Goal: Information Seeking & Learning: Learn about a topic

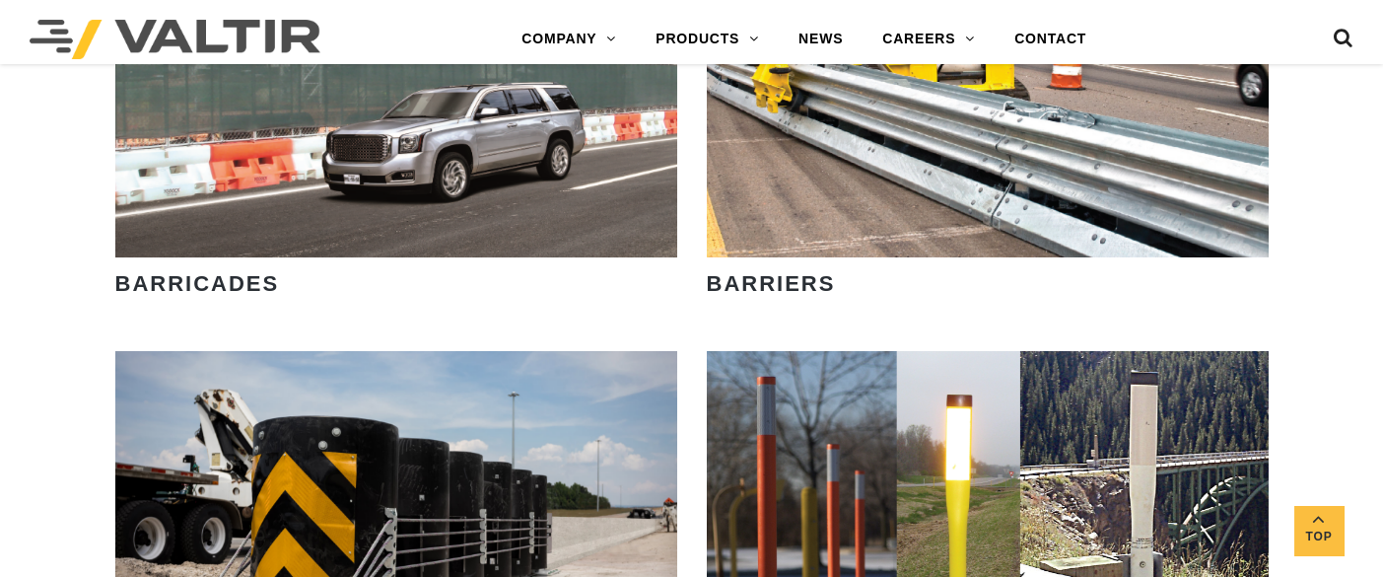
scroll to position [1183, 0]
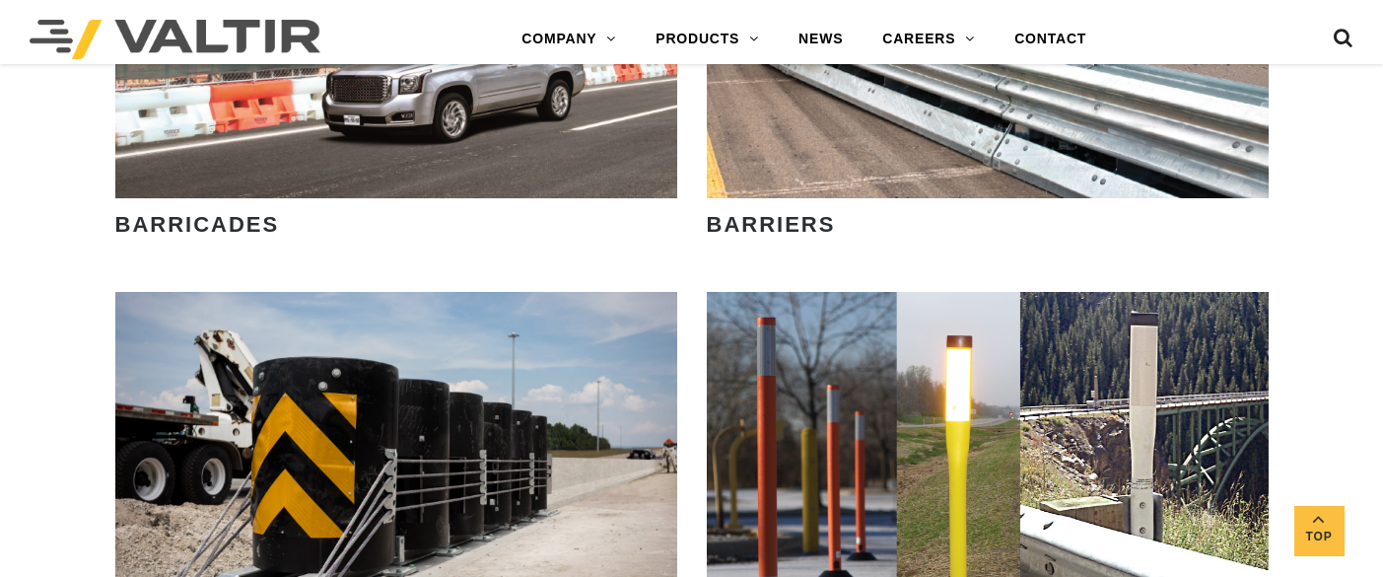
click at [784, 228] on strong "BARRIERS" at bounding box center [771, 224] width 129 height 25
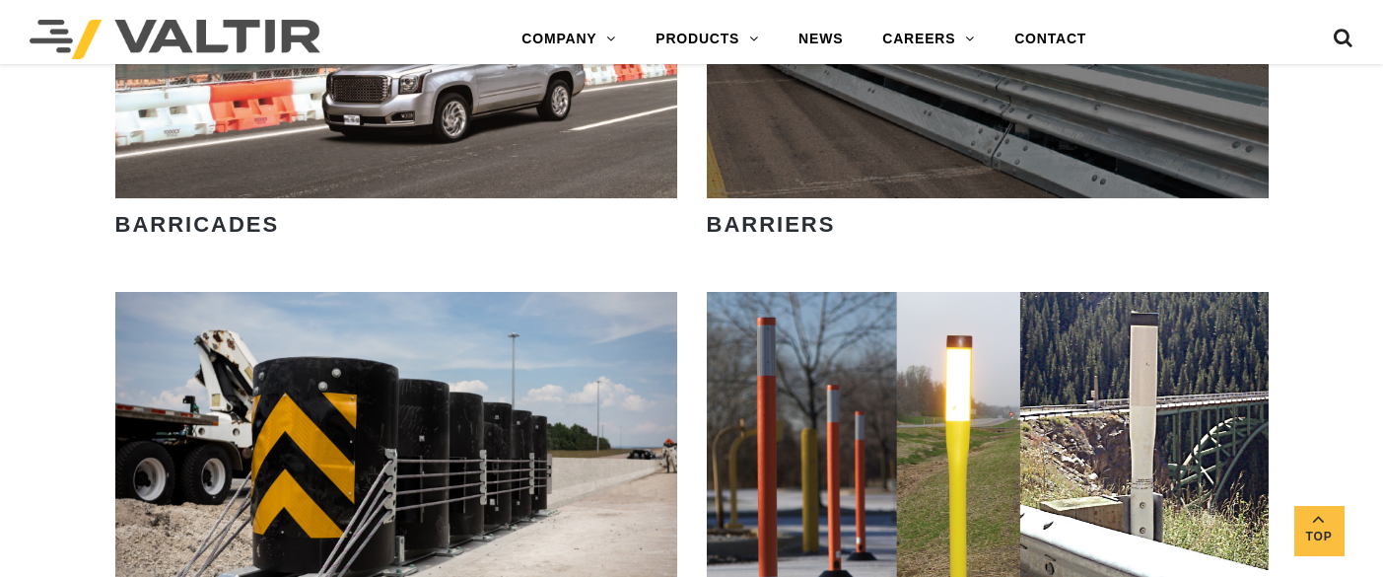
click at [813, 182] on div "VIEW PRODUCTS" at bounding box center [988, 25] width 562 height 345
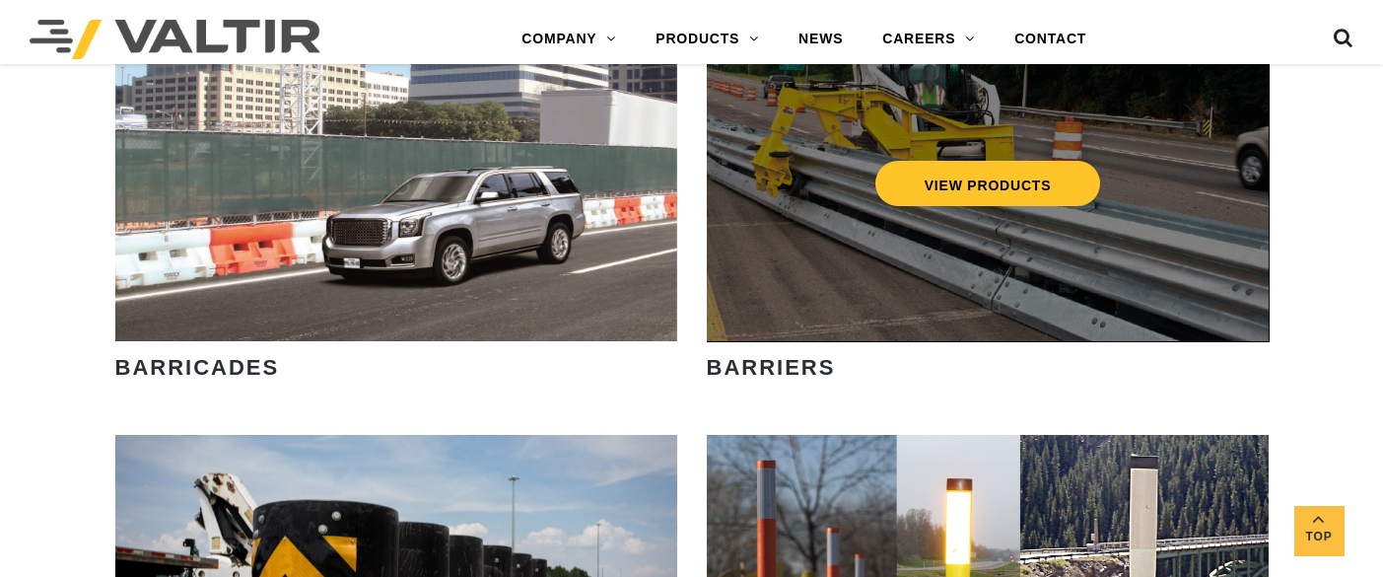
scroll to position [920, 0]
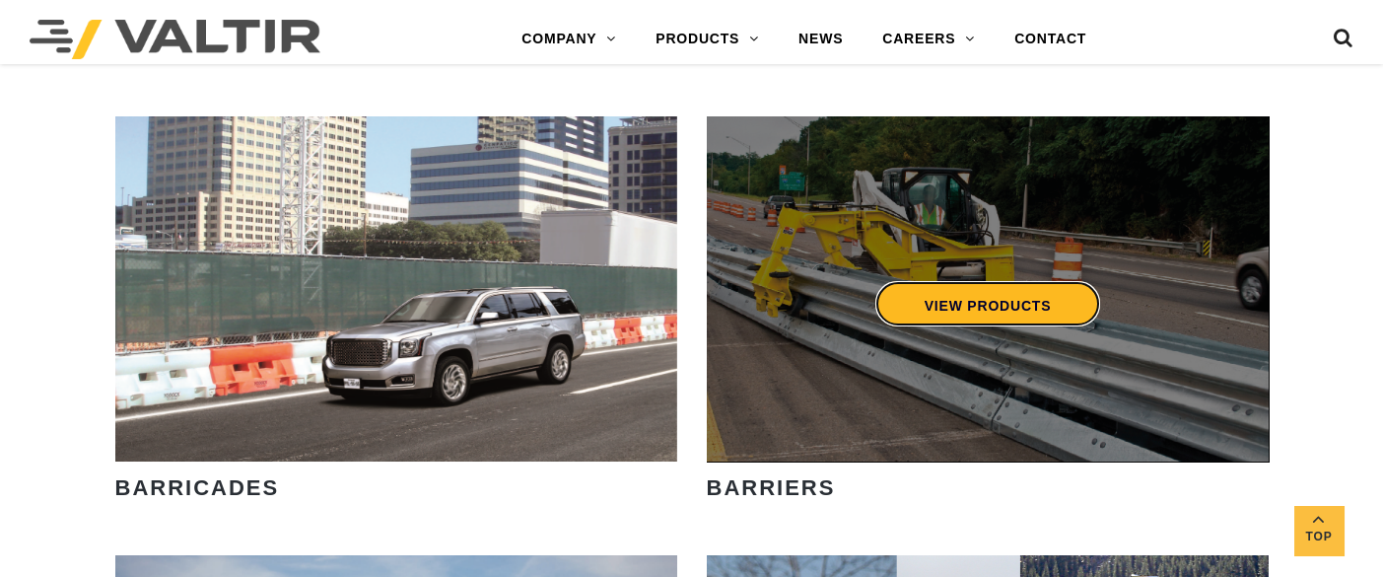
click at [1001, 320] on link "VIEW PRODUCTS" at bounding box center [987, 303] width 226 height 45
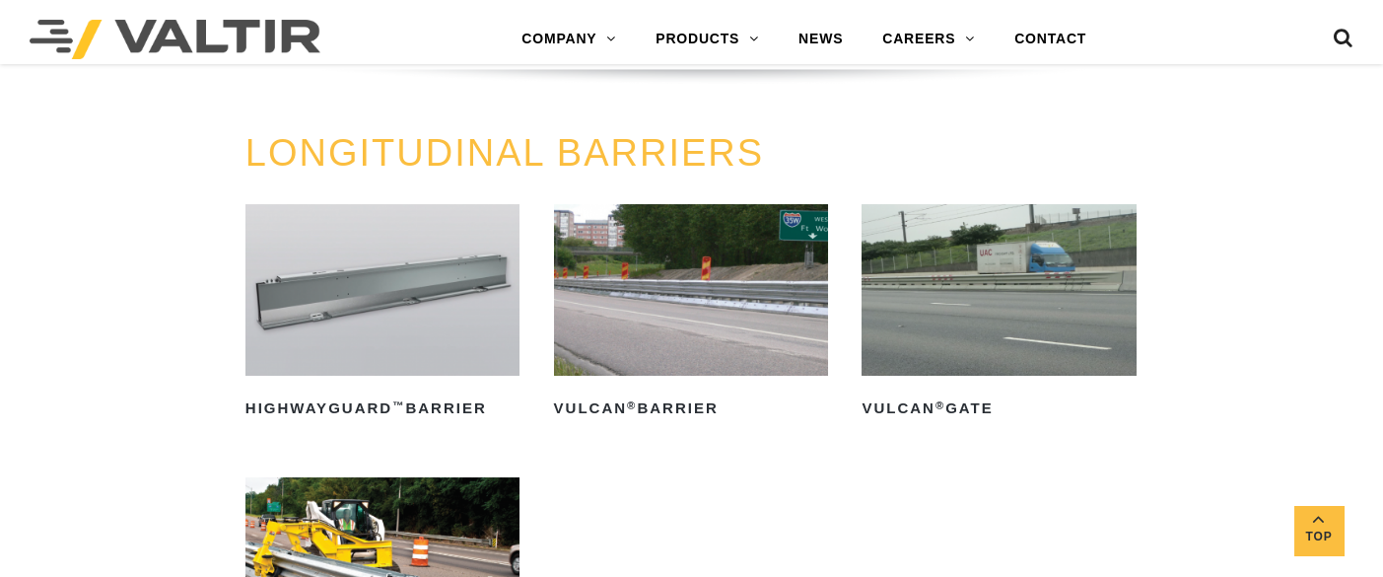
scroll to position [1972, 0]
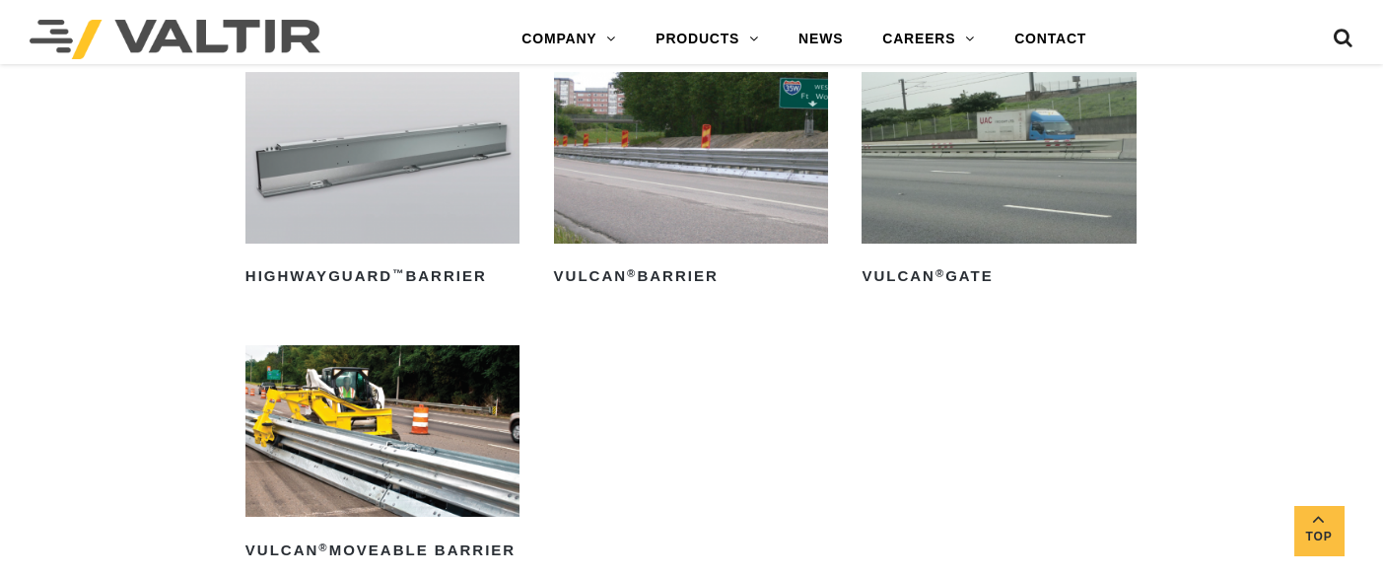
click at [659, 169] on img at bounding box center [691, 158] width 274 height 172
click at [954, 185] on img at bounding box center [999, 158] width 274 height 172
click at [457, 398] on img at bounding box center [382, 431] width 274 height 172
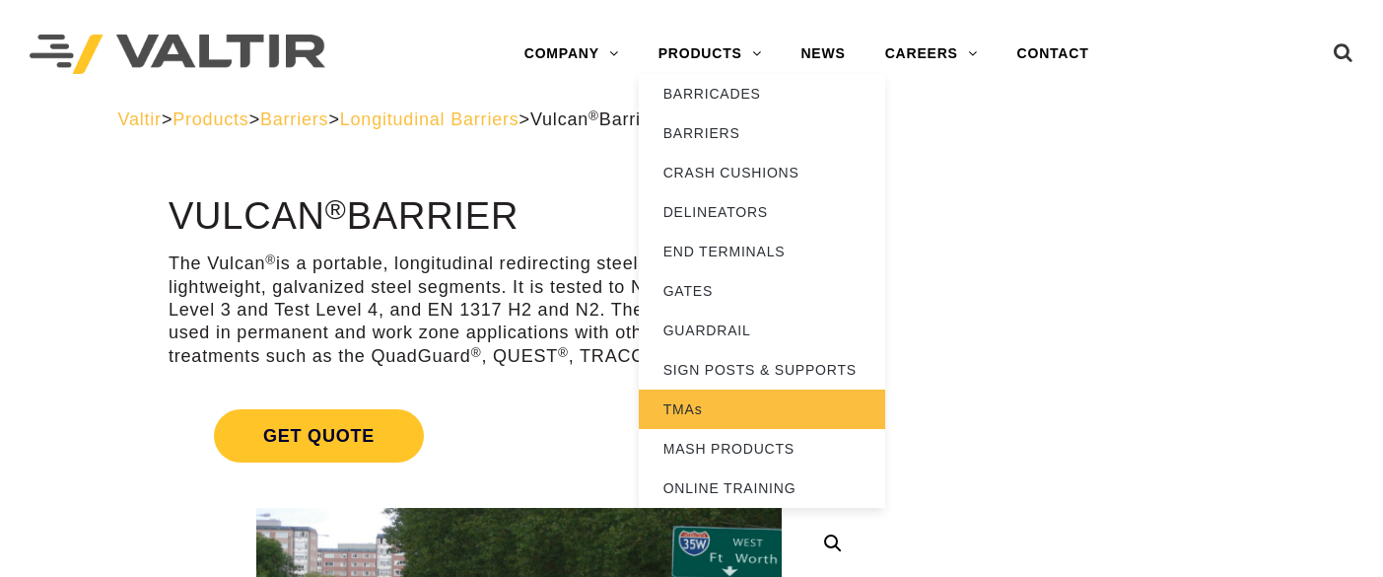
click at [716, 405] on link "TMAs" at bounding box center [762, 408] width 246 height 39
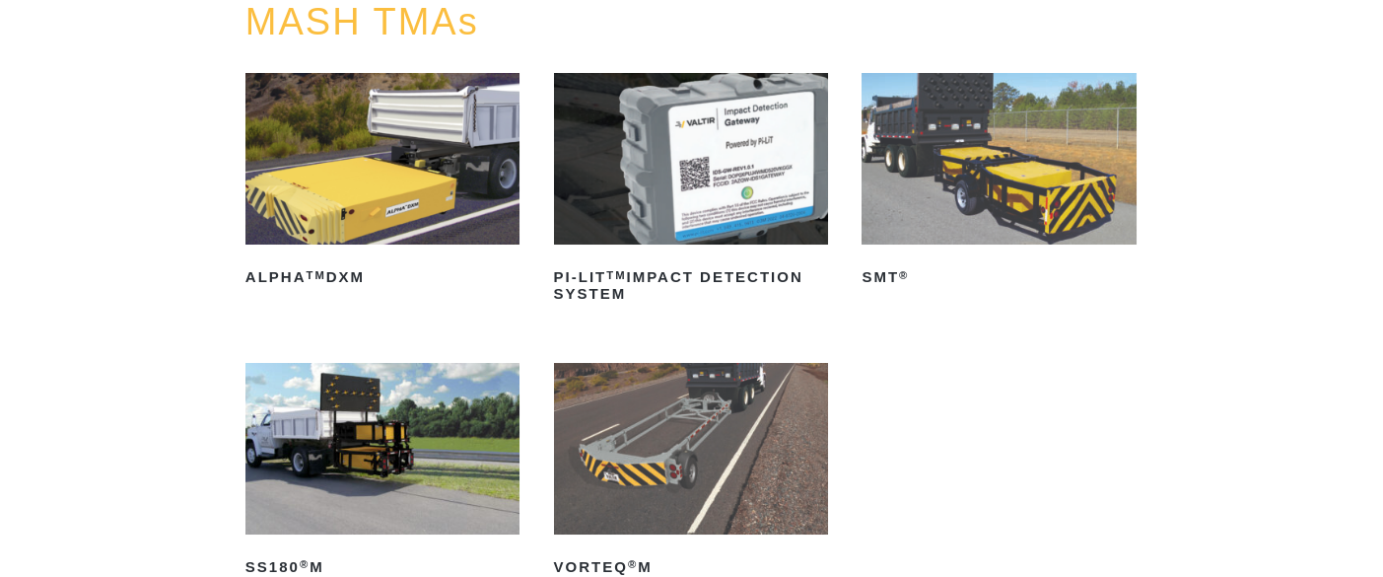
scroll to position [262, 0]
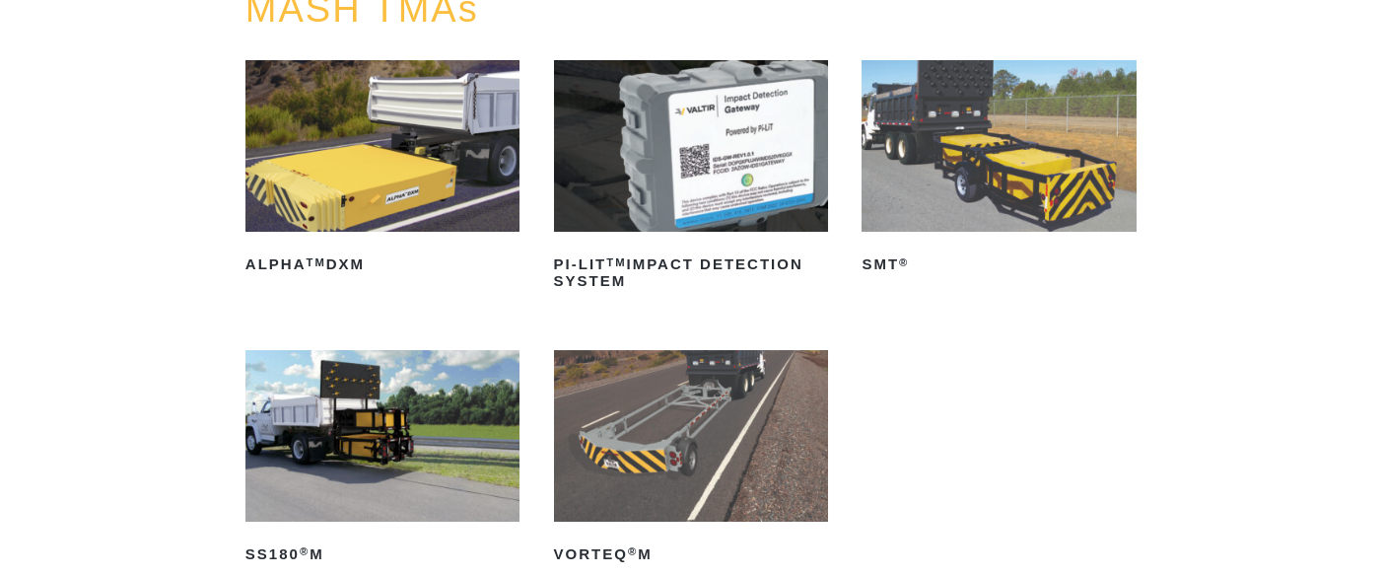
click at [429, 193] on img at bounding box center [382, 146] width 274 height 172
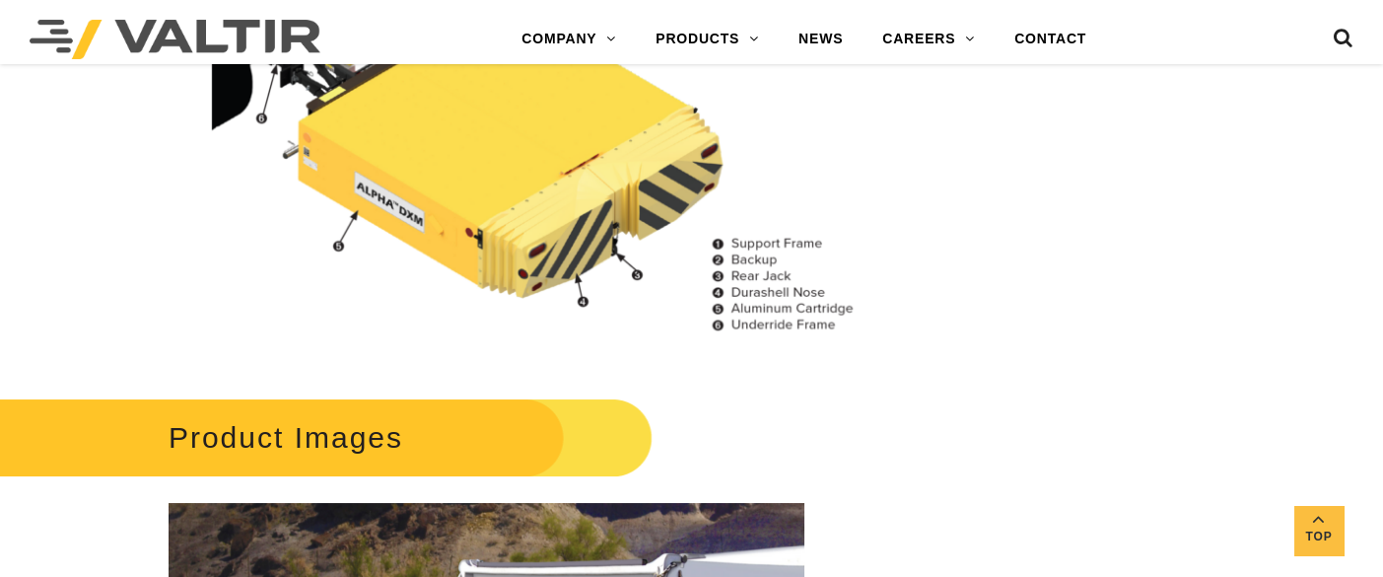
scroll to position [1708, 0]
